Goal: Task Accomplishment & Management: Use online tool/utility

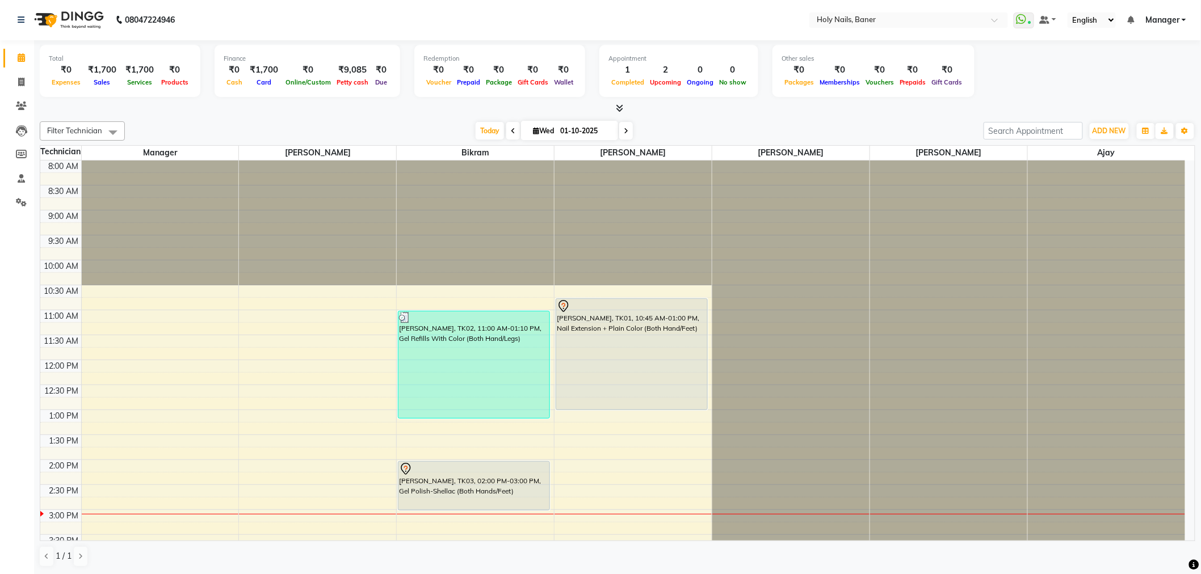
scroll to position [70, 0]
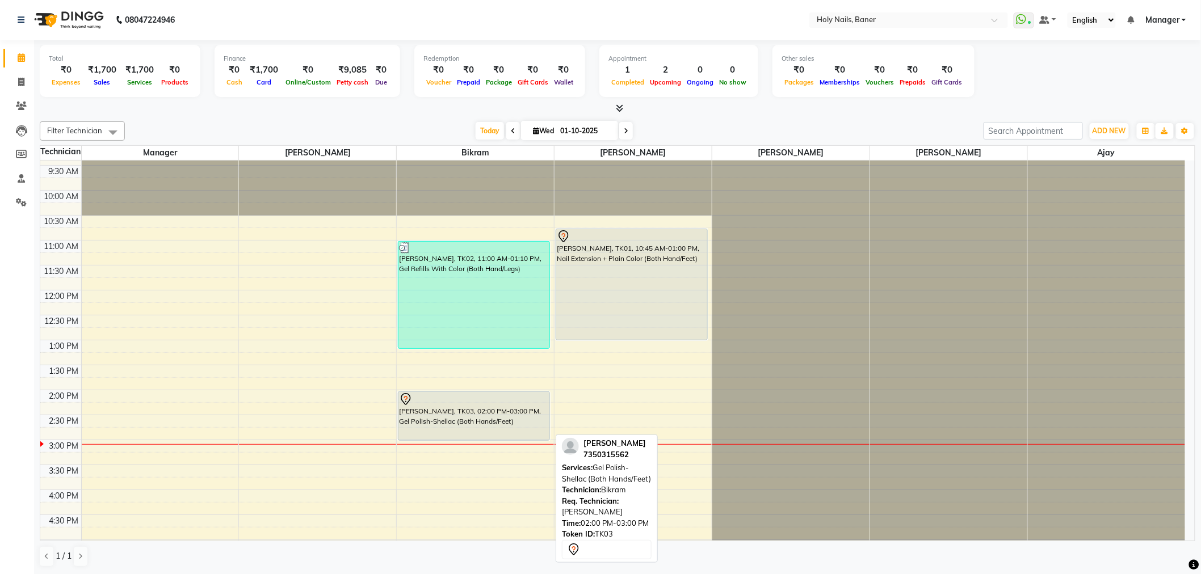
click at [464, 416] on div "[PERSON_NAME], TK03, 02:00 PM-03:00 PM, Gel Polish-Shellac (Both Hands/Feet)" at bounding box center [473, 416] width 151 height 48
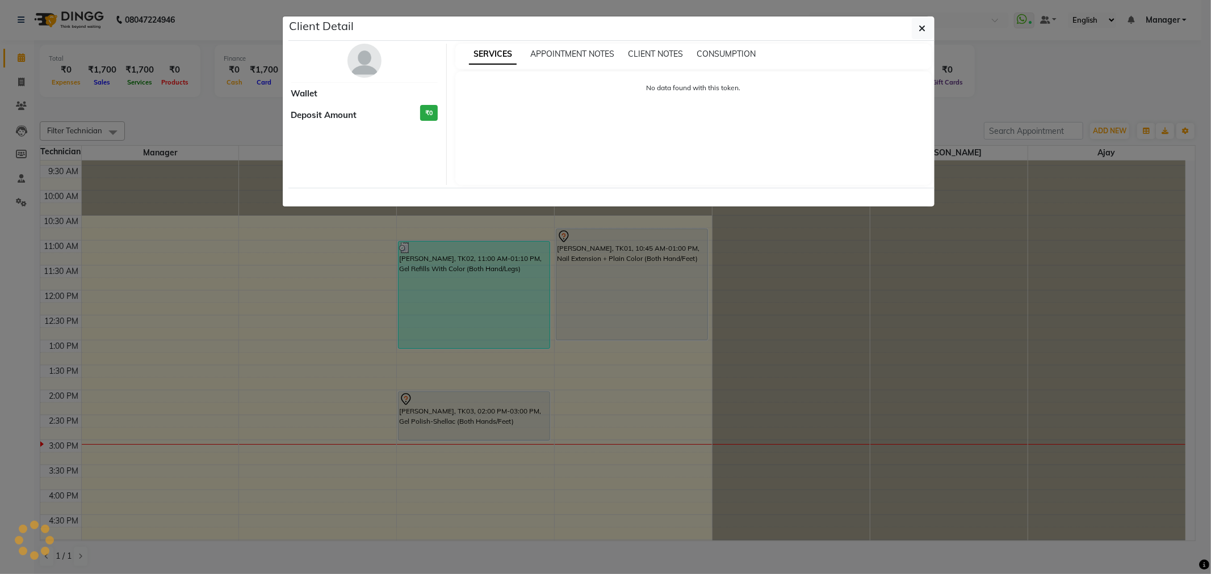
select select "7"
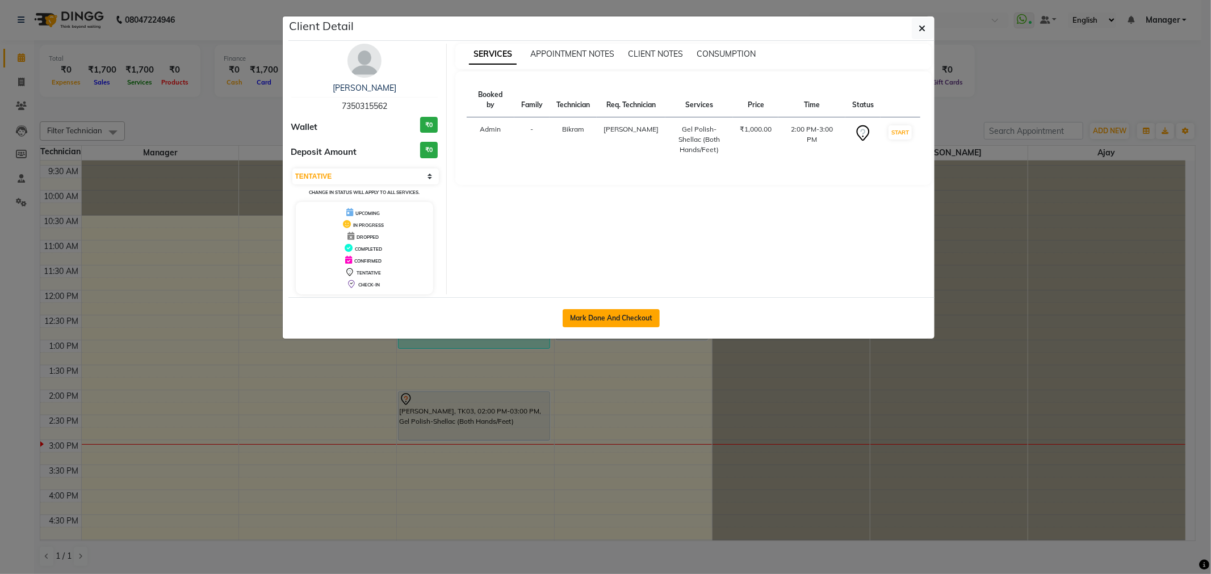
click at [614, 316] on button "Mark Done And Checkout" at bounding box center [611, 318] width 97 height 18
select select "5445"
select select "service"
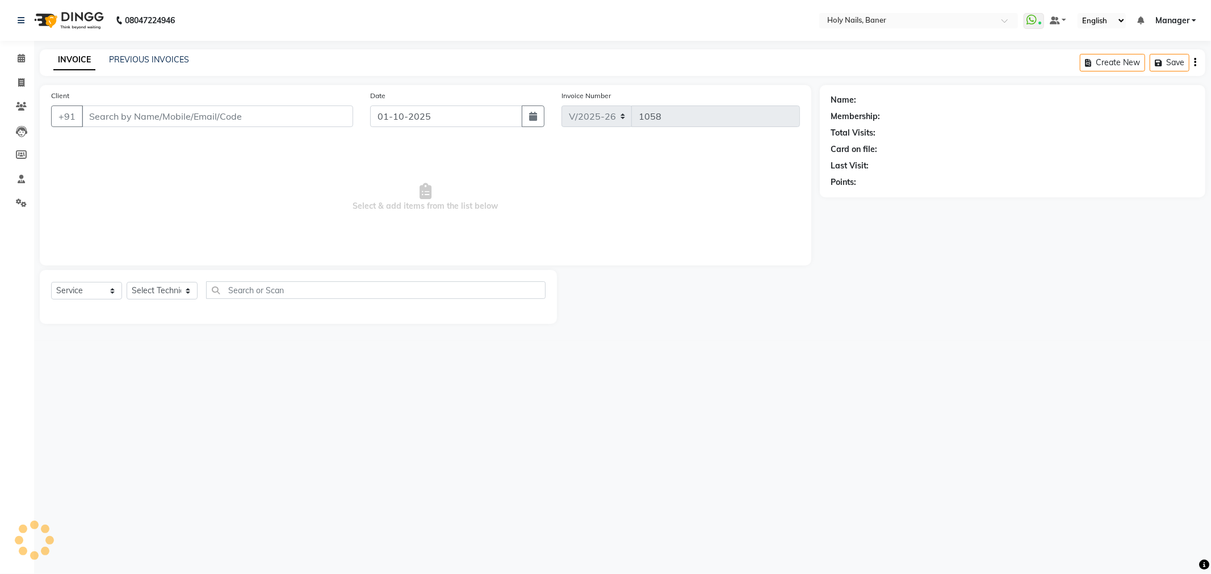
type input "73******62"
select select "58118"
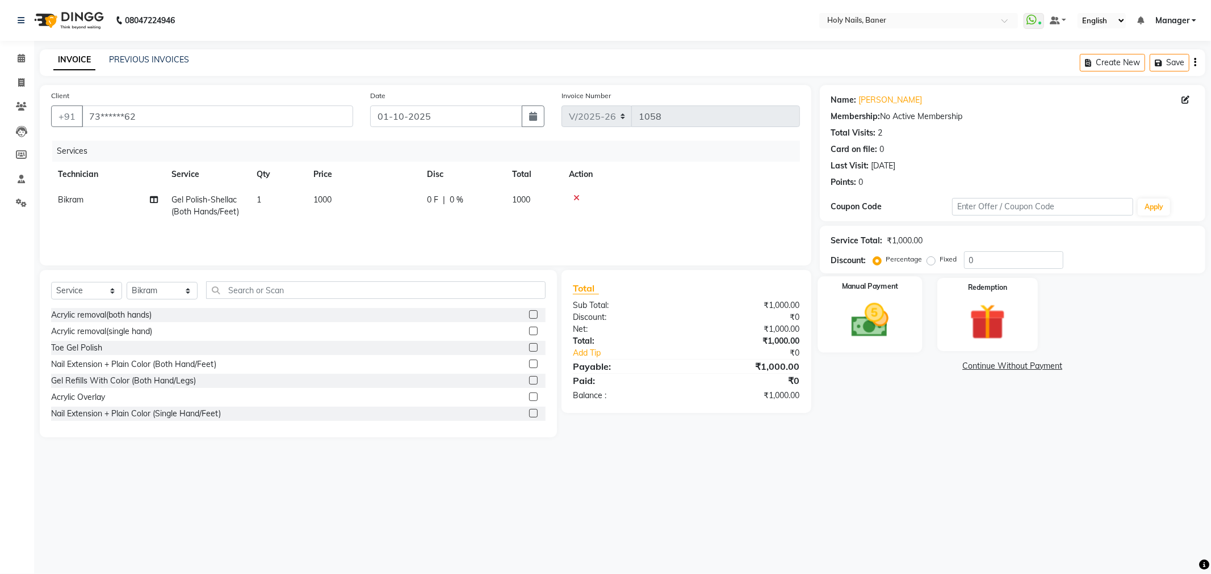
click at [862, 325] on img at bounding box center [870, 320] width 61 height 43
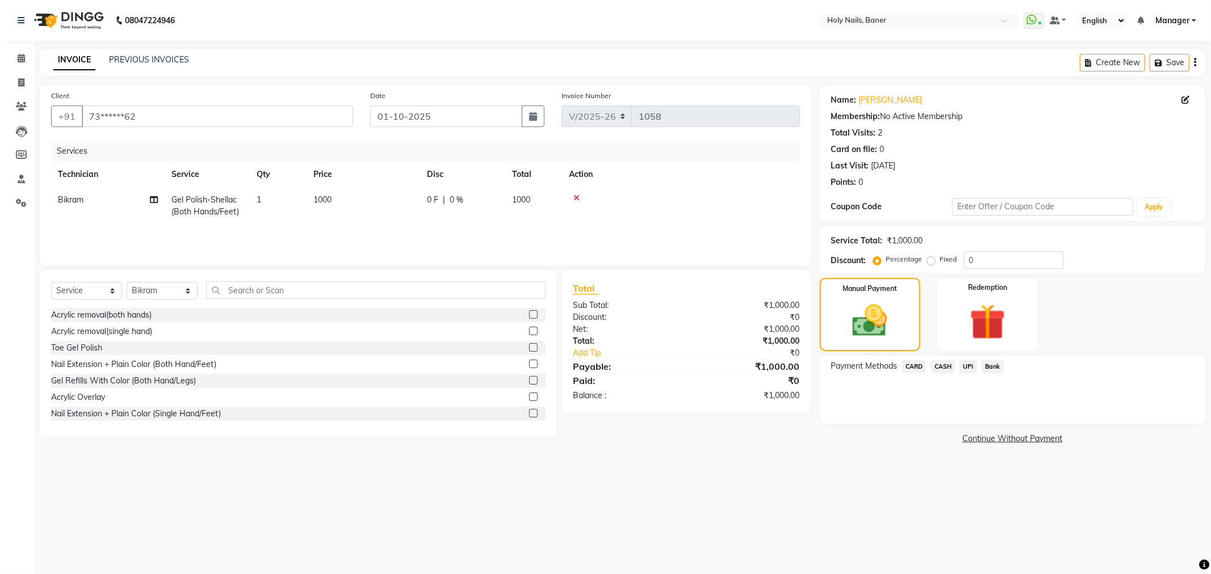
click at [968, 364] on span "UPI" at bounding box center [968, 366] width 18 height 13
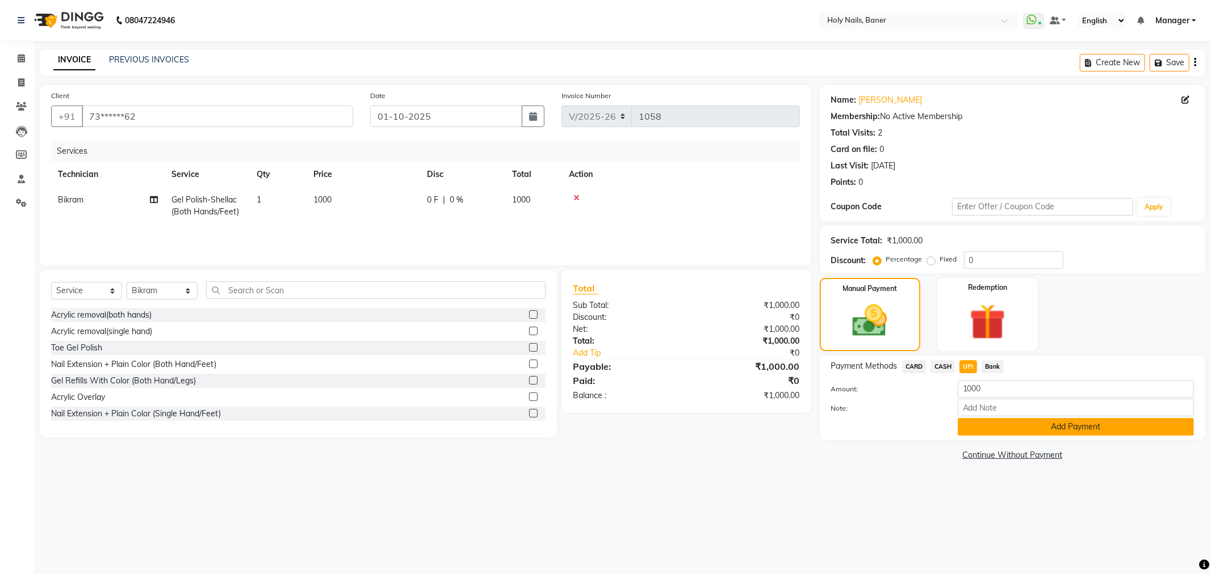
click at [1073, 426] on button "Add Payment" at bounding box center [1076, 427] width 236 height 18
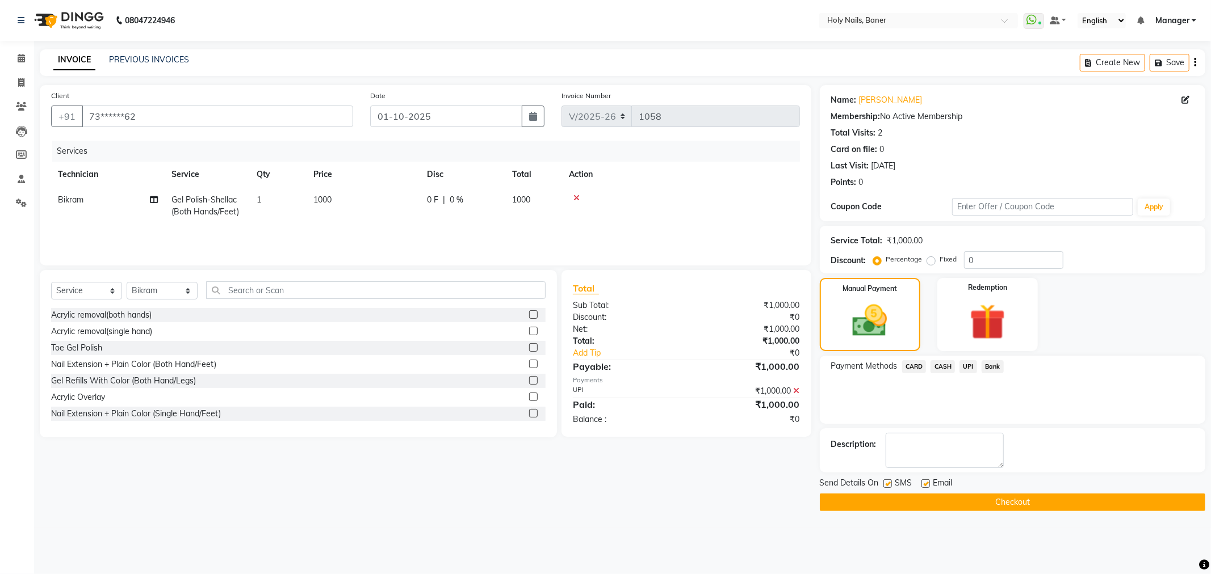
click at [1029, 501] on button "Checkout" at bounding box center [1012, 503] width 385 height 18
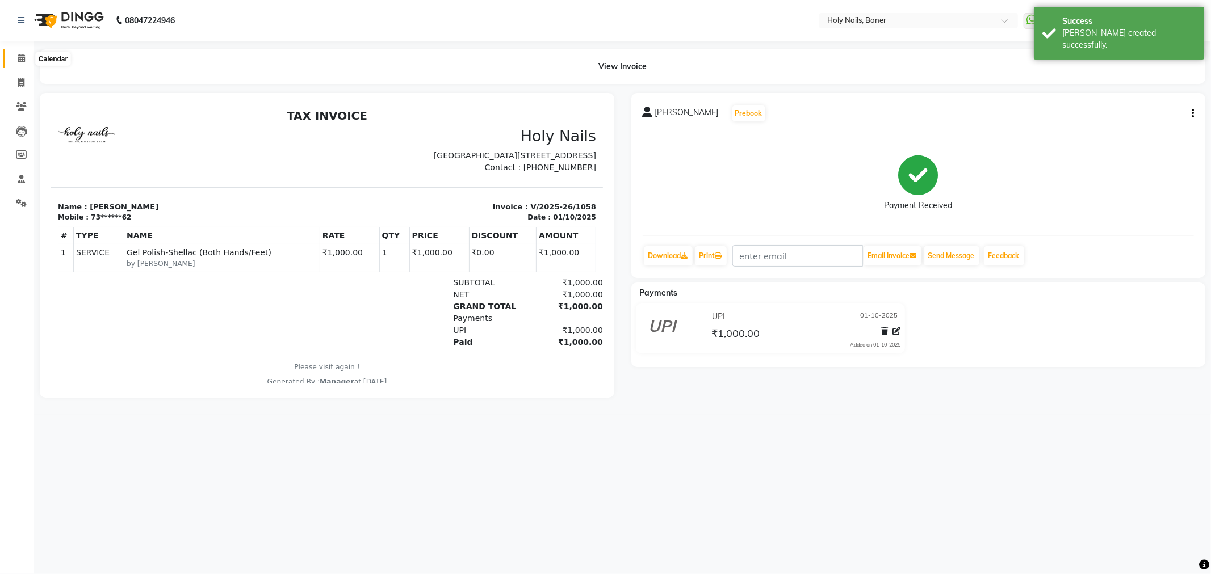
click at [19, 60] on icon at bounding box center [21, 58] width 7 height 9
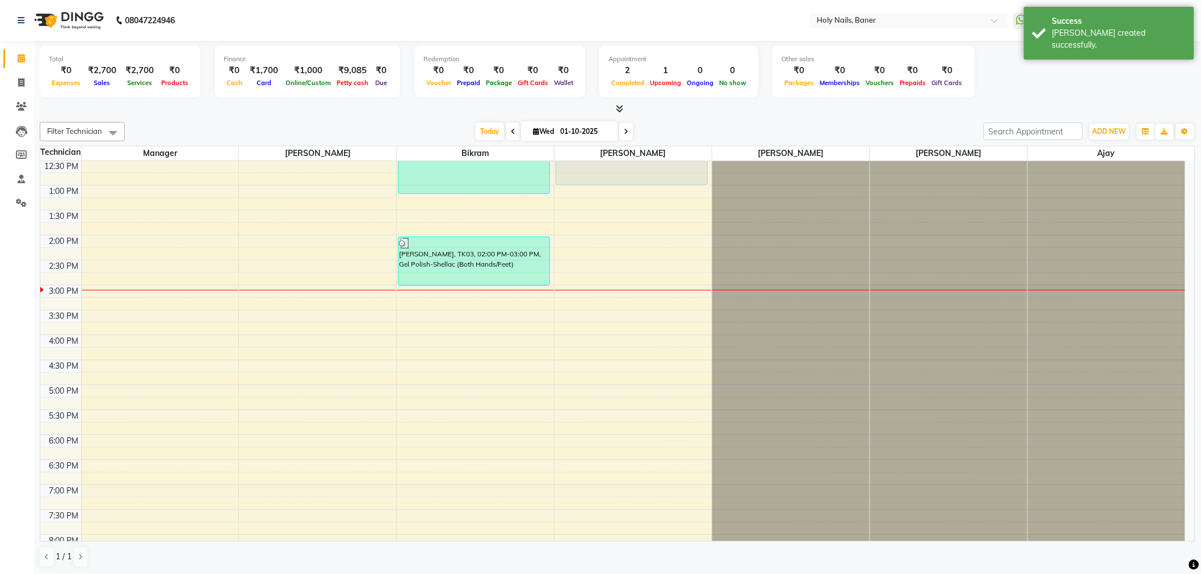
scroll to position [7, 0]
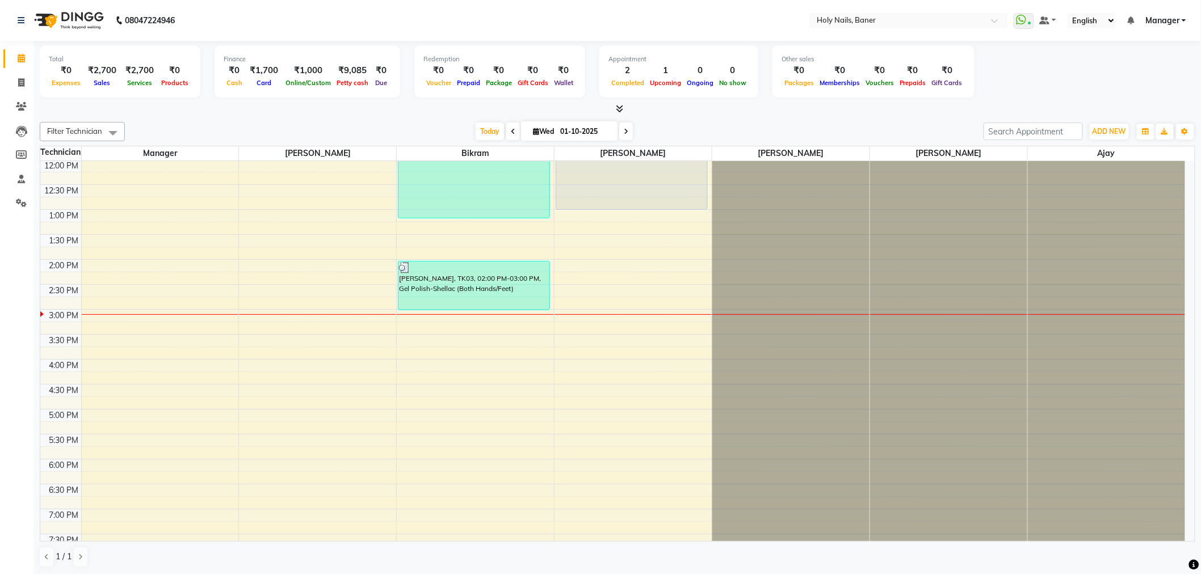
scroll to position [126, 0]
